Goal: Find specific page/section: Find specific page/section

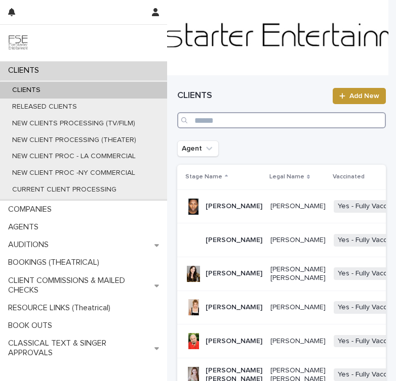
click at [212, 116] on input "Search" at bounding box center [281, 120] width 208 height 16
type input "**********"
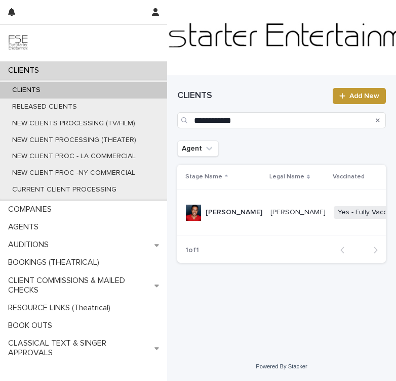
click at [219, 217] on p "[PERSON_NAME]" at bounding box center [233, 212] width 57 height 9
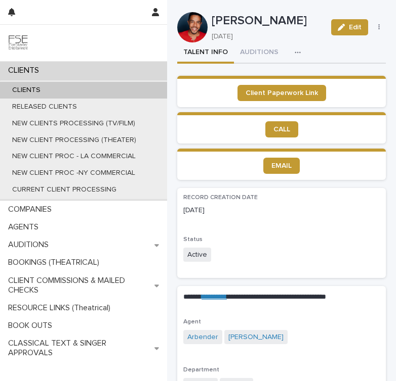
click at [288, 45] on button "button" at bounding box center [299, 52] width 22 height 20
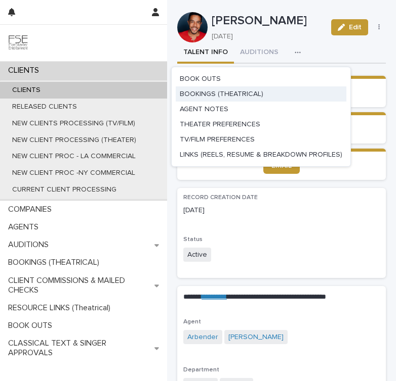
click at [240, 97] on span "BOOKINGS (THEATRICAL)" at bounding box center [221, 94] width 83 height 7
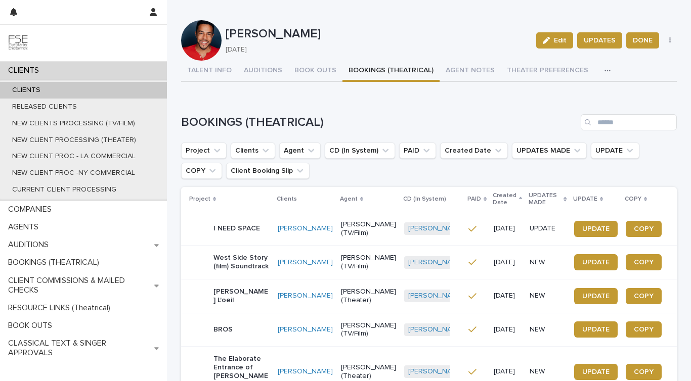
scroll to position [325, 0]
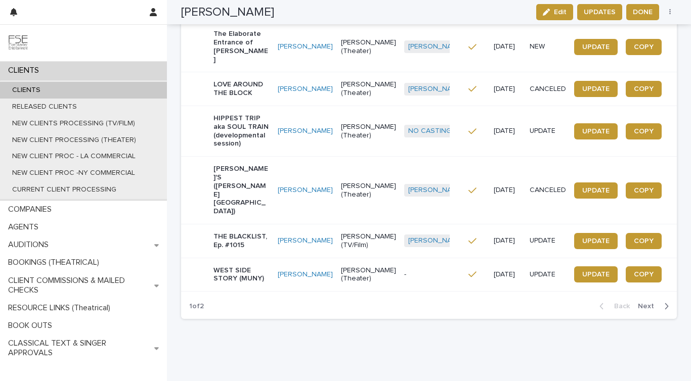
click at [395, 303] on span "Next" at bounding box center [649, 306] width 22 height 7
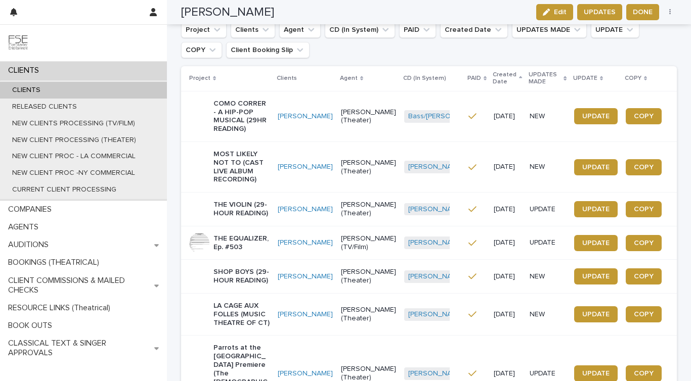
scroll to position [444, 0]
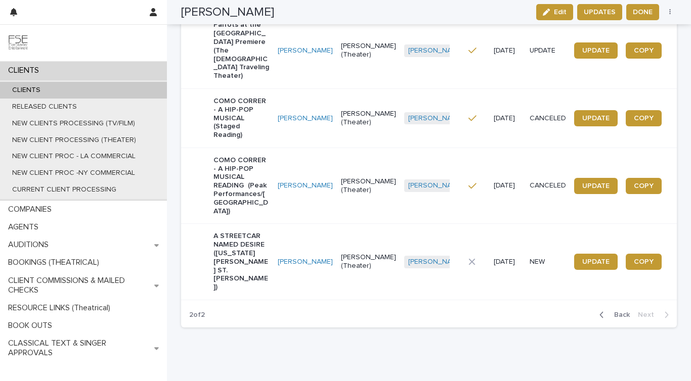
click at [219, 237] on p "A STREETCAR NAMED DESIRE ([US_STATE][PERSON_NAME] ST. [PERSON_NAME])" at bounding box center [241, 262] width 56 height 60
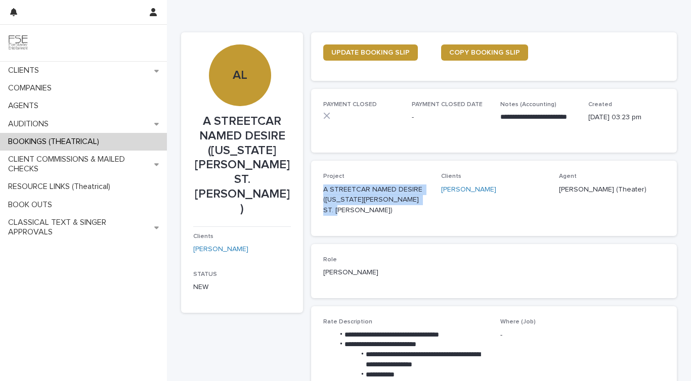
drag, startPoint x: 347, startPoint y: 206, endPoint x: 315, endPoint y: 190, distance: 36.0
click at [315, 190] on div "Project A STREETCAR NAMED DESIRE ([US_STATE][PERSON_NAME] ST. [PERSON_NAME]) Cl…" at bounding box center [494, 198] width 366 height 75
copy p "A STREETCAR NAMED DESIRE ([US_STATE][PERSON_NAME] ST. [PERSON_NAME])"
